Goal: Task Accomplishment & Management: Manage account settings

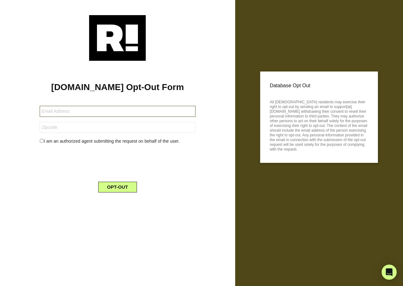
type input "rcopciac@hotmail.com"
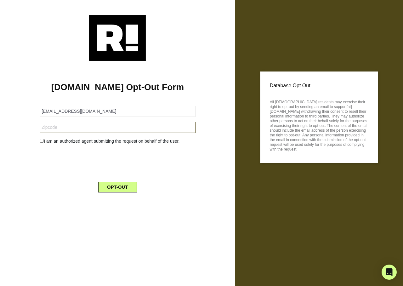
type input "48185"
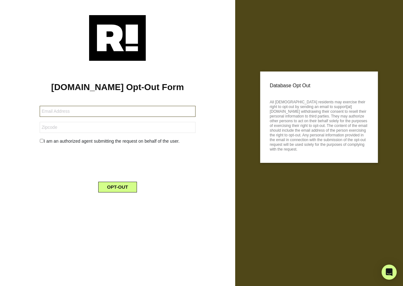
type input "[EMAIL_ADDRESS][DOMAIN_NAME]"
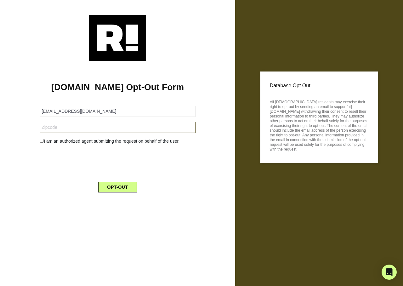
type input "73501"
